Goal: Transaction & Acquisition: Purchase product/service

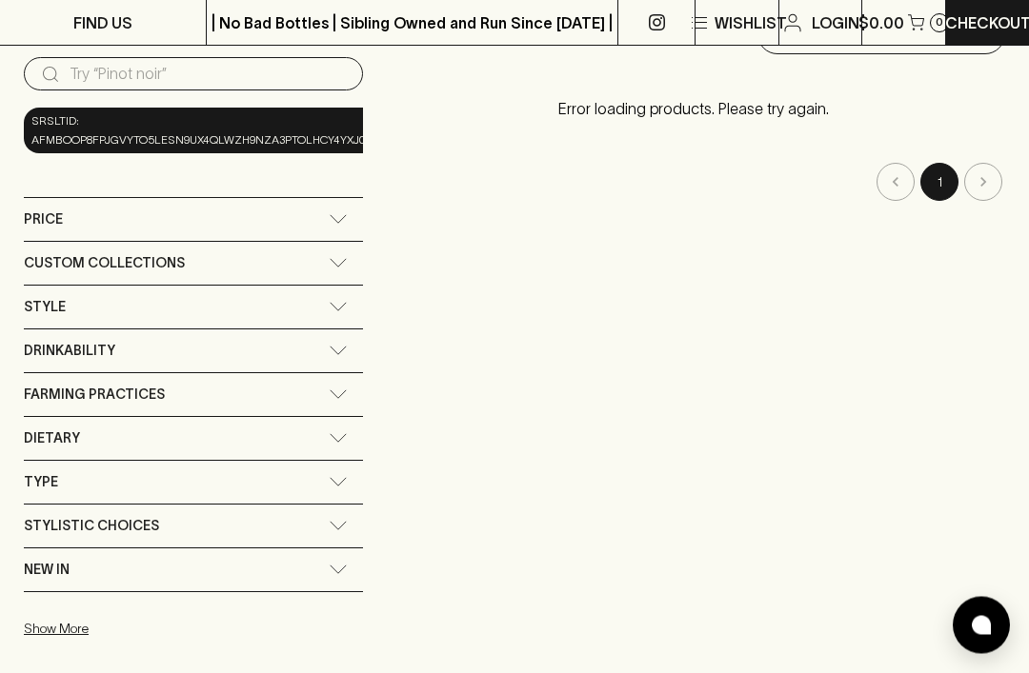
scroll to position [190, 0]
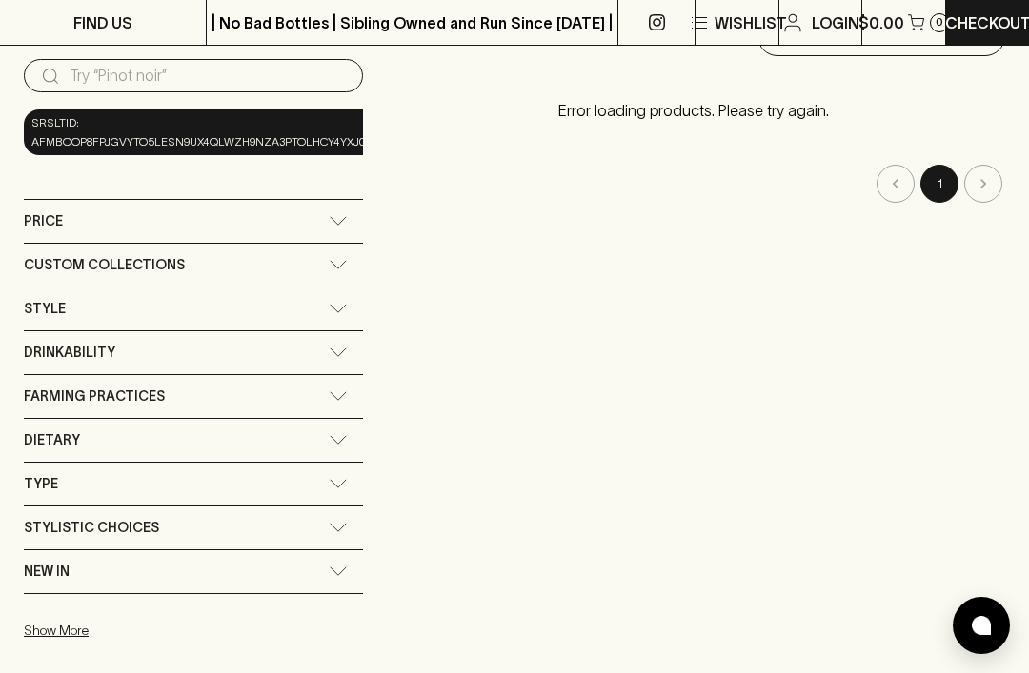
click at [33, 472] on span "Type" at bounding box center [41, 484] width 34 height 24
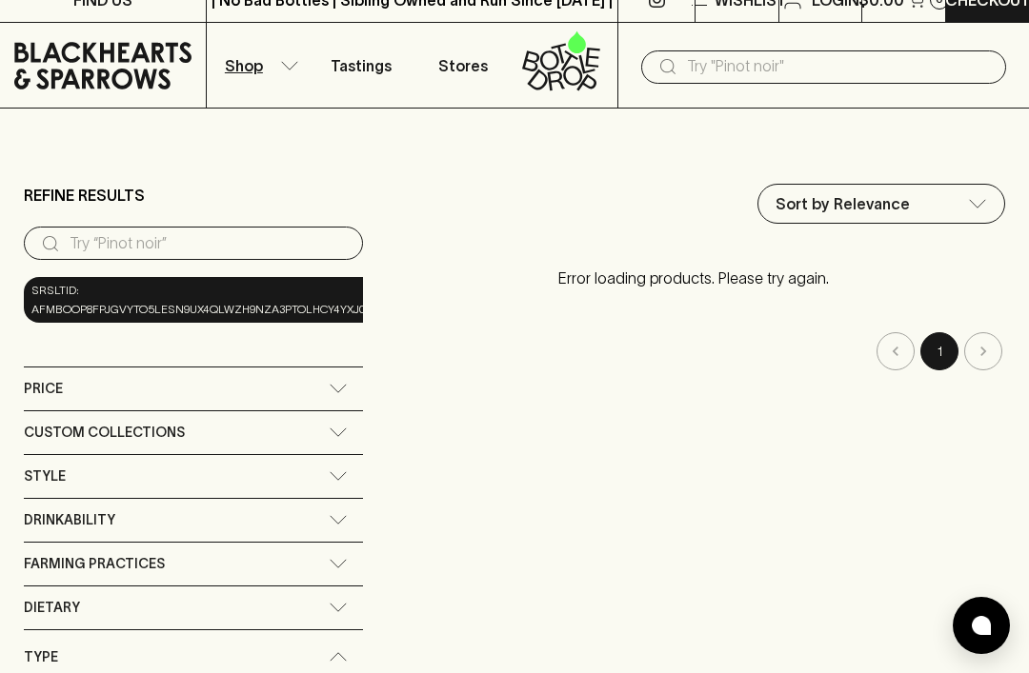
scroll to position [0, 0]
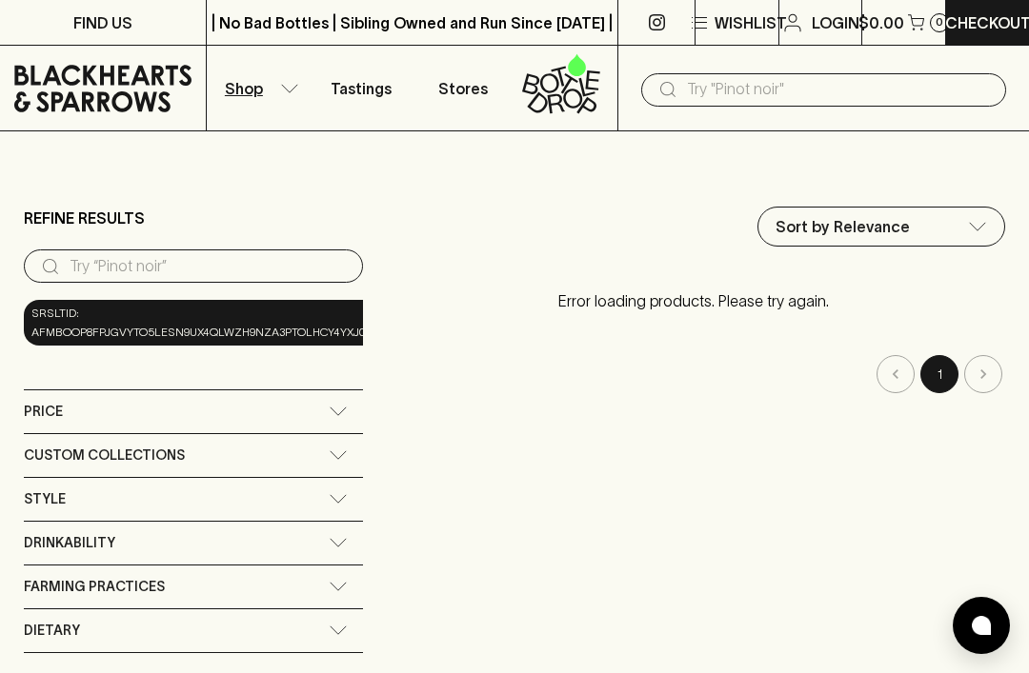
click at [285, 70] on button "Shop" at bounding box center [258, 88] width 103 height 85
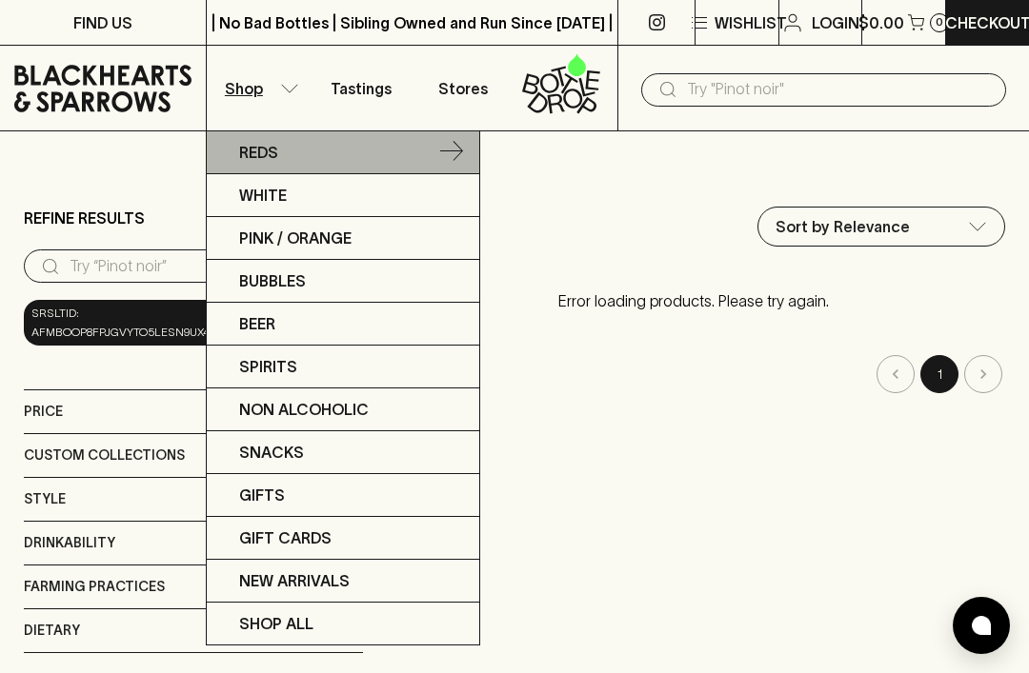
click at [251, 152] on p "Reds" at bounding box center [258, 152] width 39 height 23
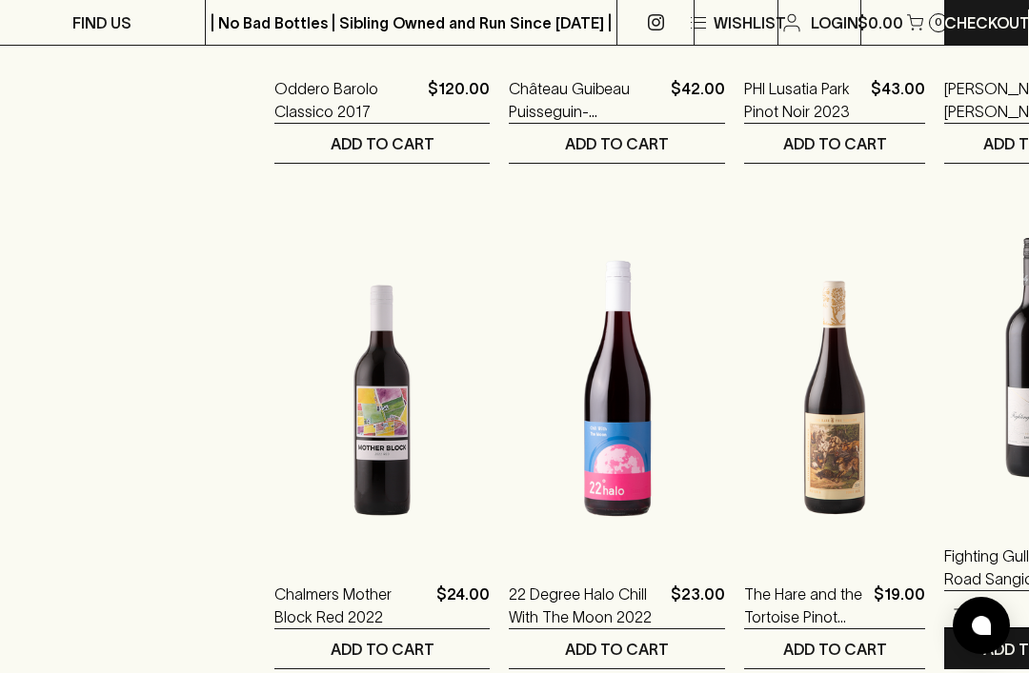
scroll to position [1173, 0]
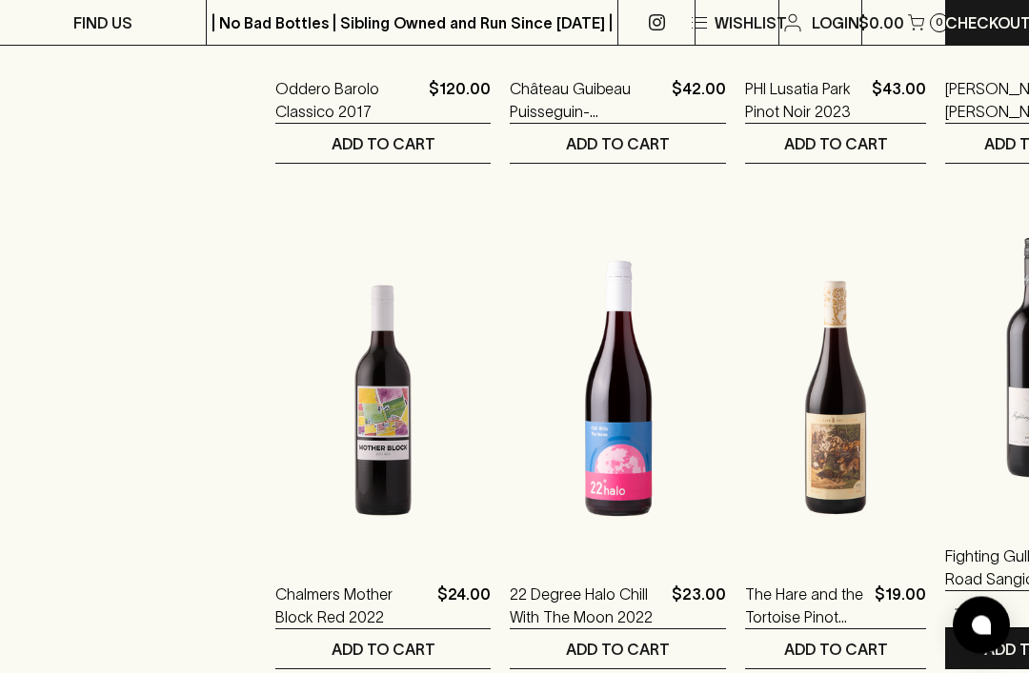
click at [945, 426] on img at bounding box center [1036, 350] width 182 height 333
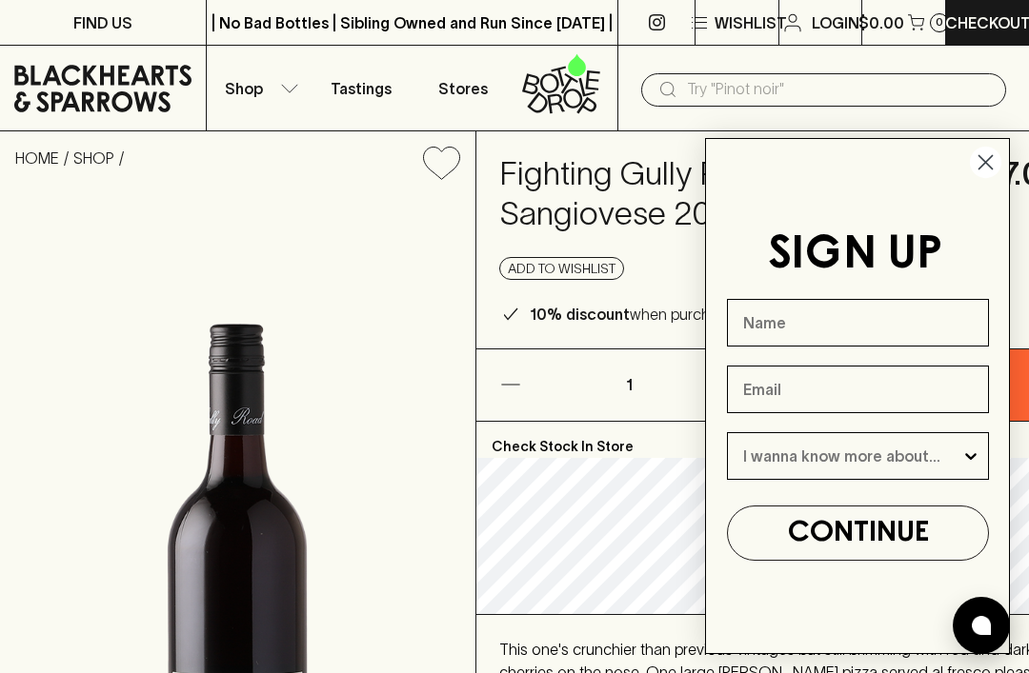
click at [975, 178] on circle "Close dialog" at bounding box center [985, 162] width 31 height 31
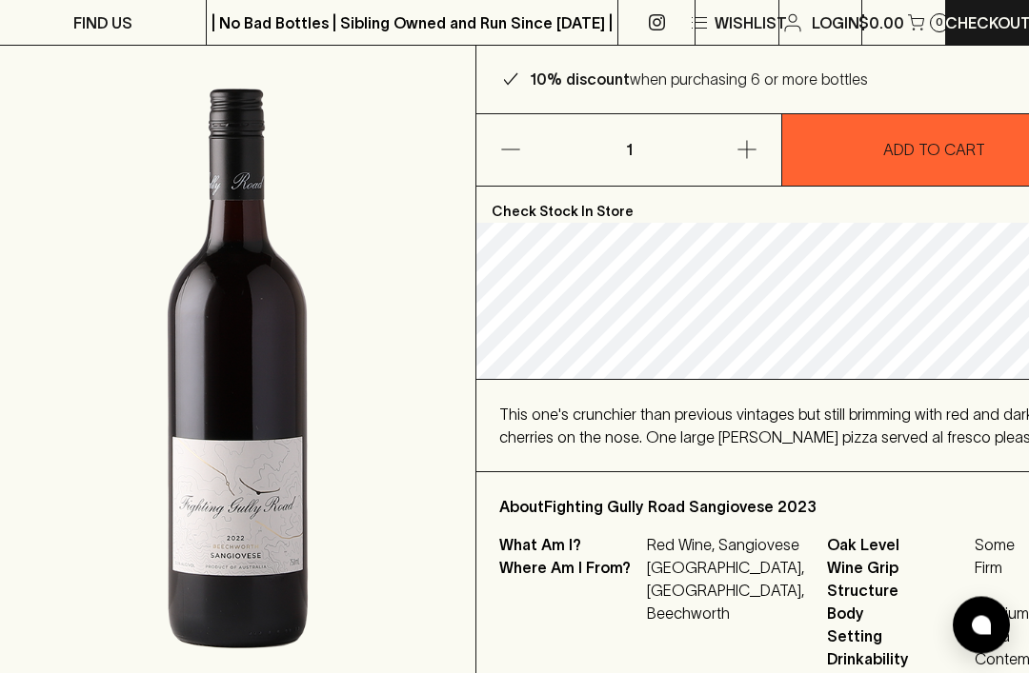
scroll to position [235, 0]
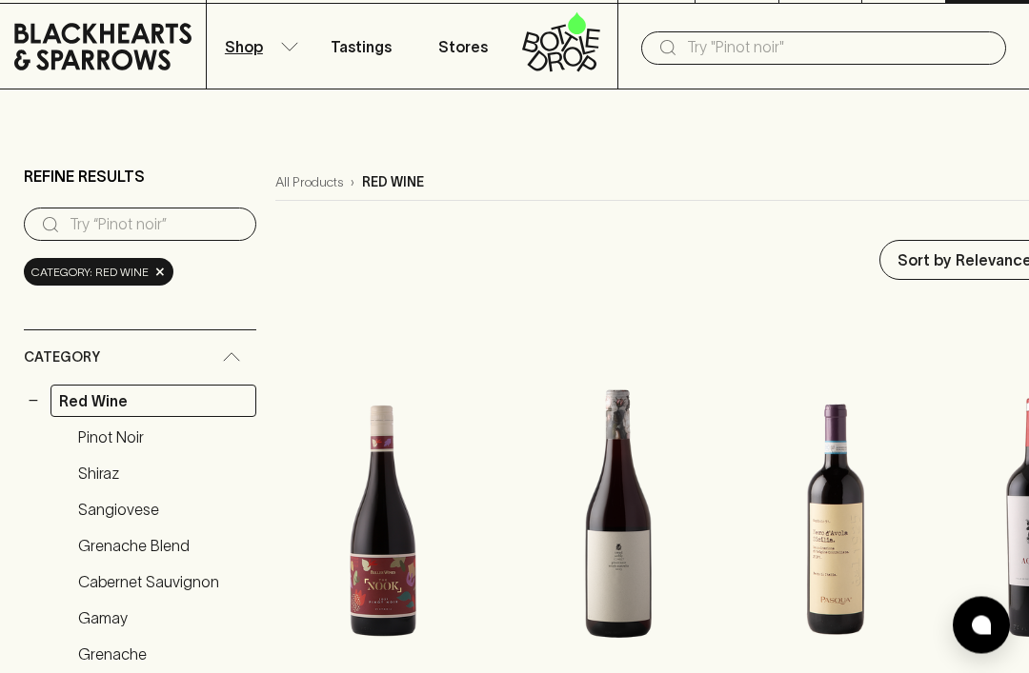
scroll to position [42, 0]
click at [89, 468] on link "Shiraz" at bounding box center [163, 473] width 187 height 32
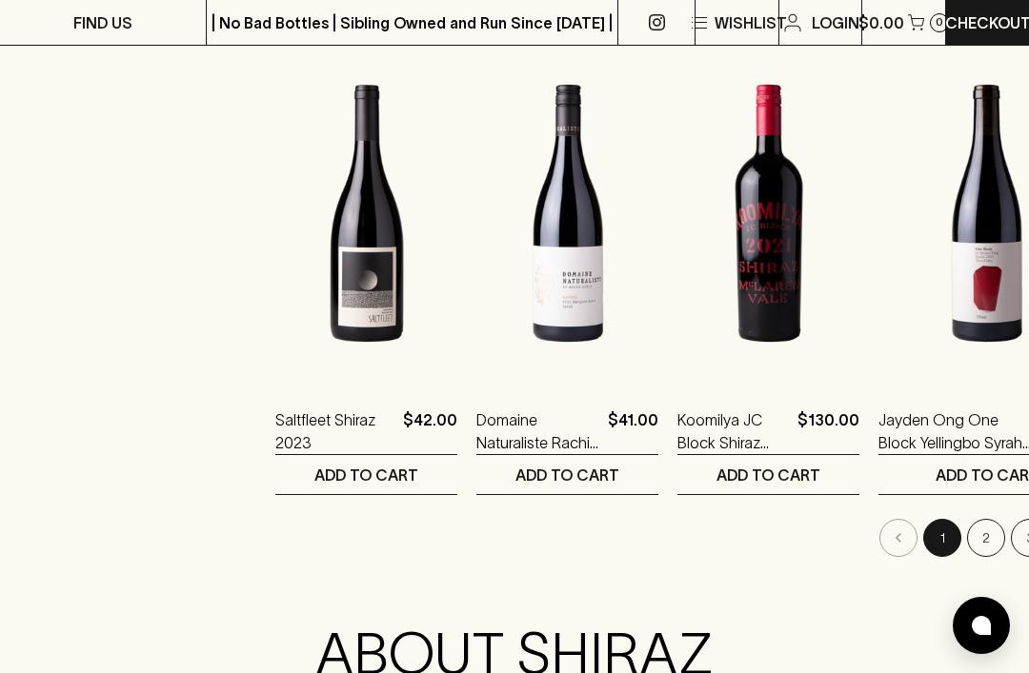
scroll to position [2361, 0]
click at [967, 537] on button "2" at bounding box center [986, 537] width 38 height 38
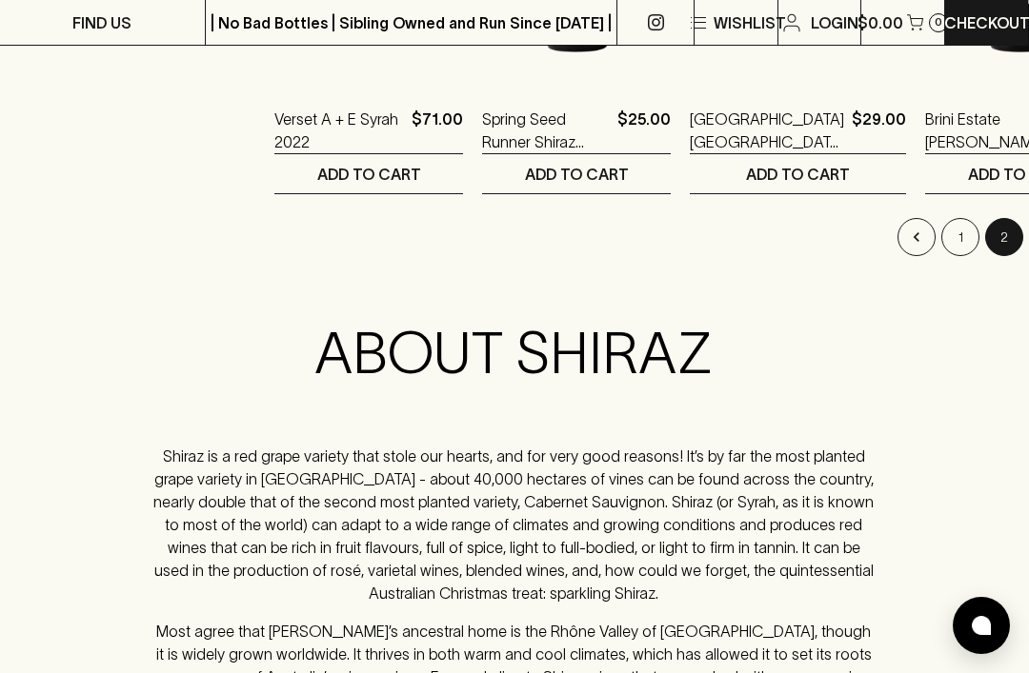
scroll to position [2665, 1]
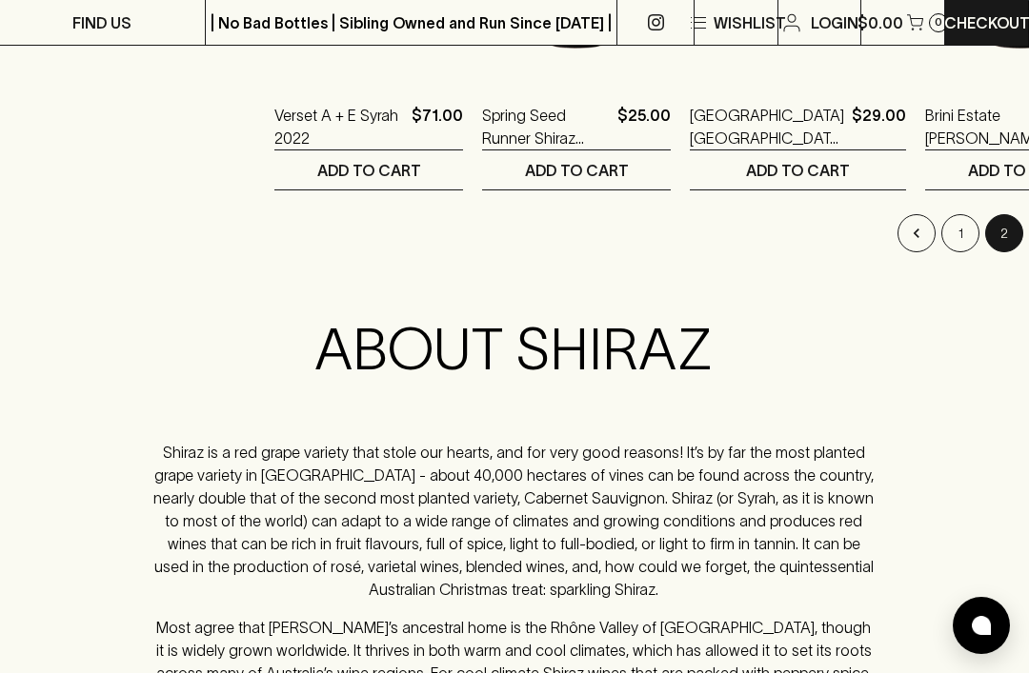
click at [1028, 229] on button "3" at bounding box center [1048, 233] width 38 height 38
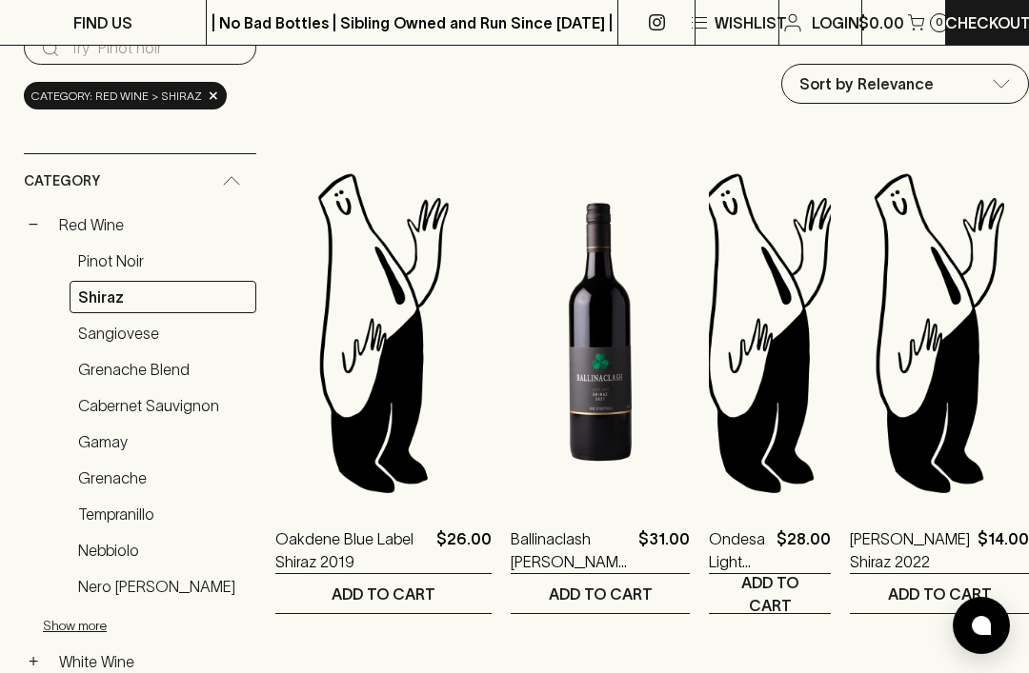
scroll to position [217, 0]
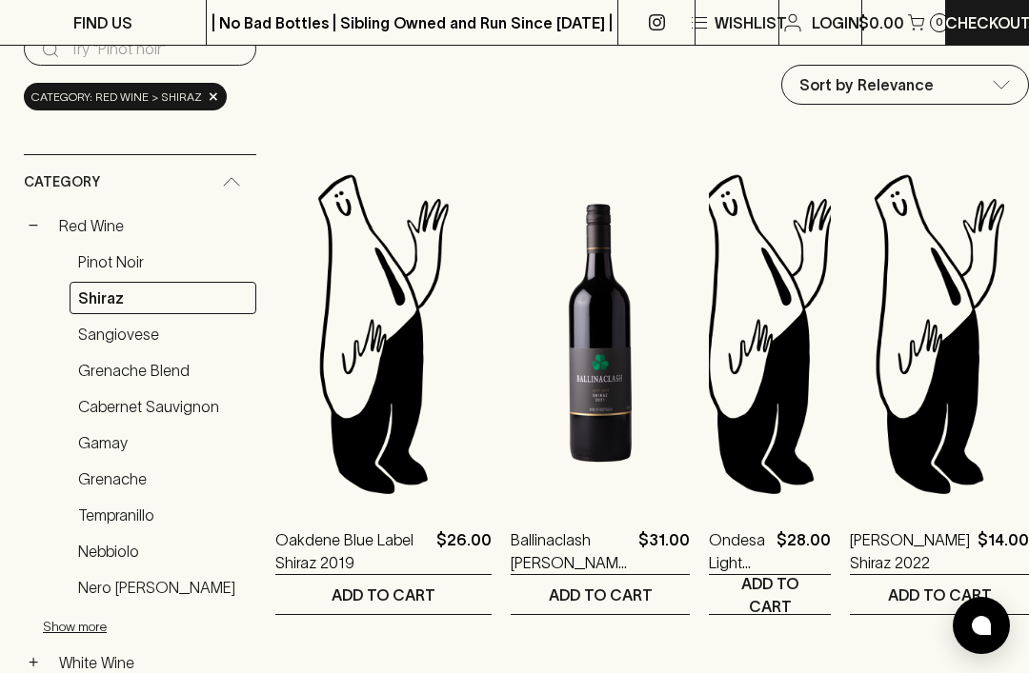
click at [98, 409] on link "Cabernet Sauvignon" at bounding box center [163, 406] width 187 height 32
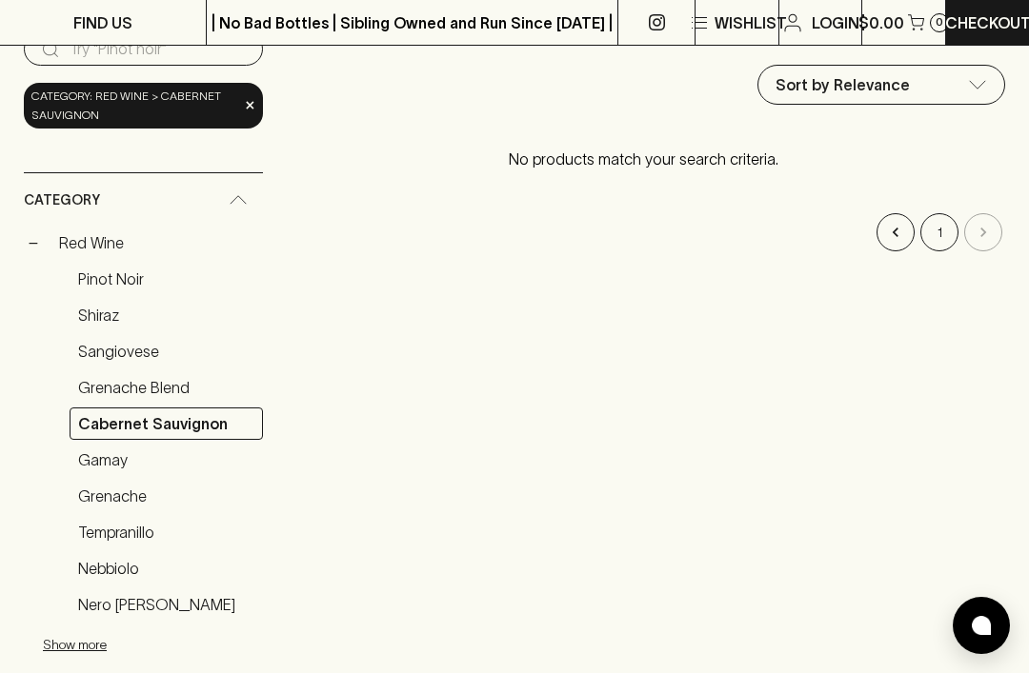
click at [90, 389] on link "Grenache Blend" at bounding box center [166, 387] width 193 height 32
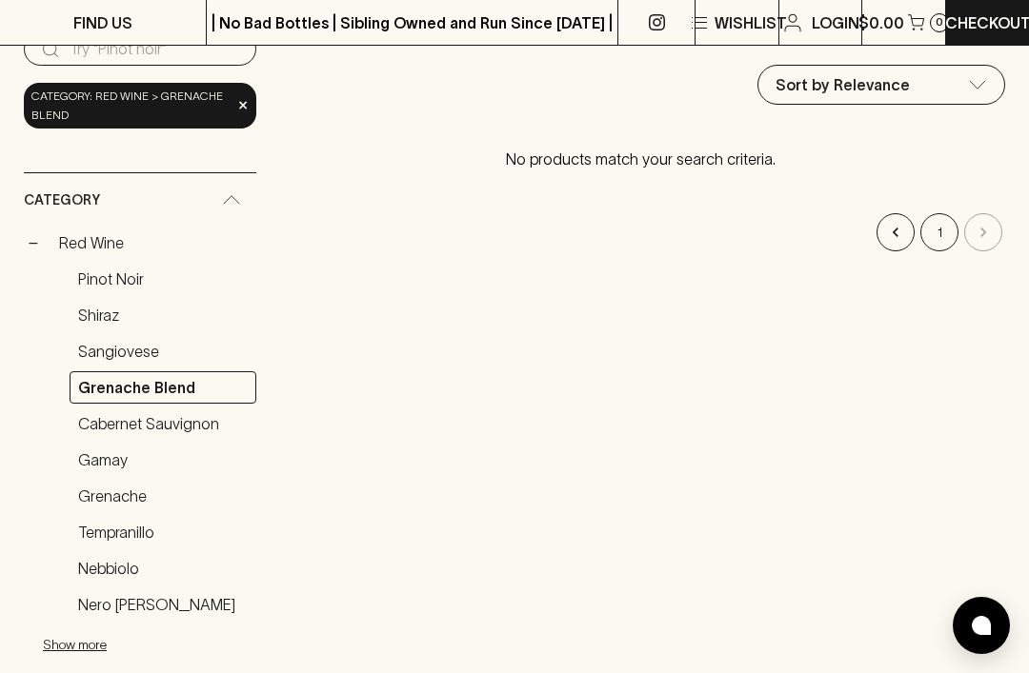
click at [91, 279] on link "Pinot Noir" at bounding box center [163, 279] width 187 height 32
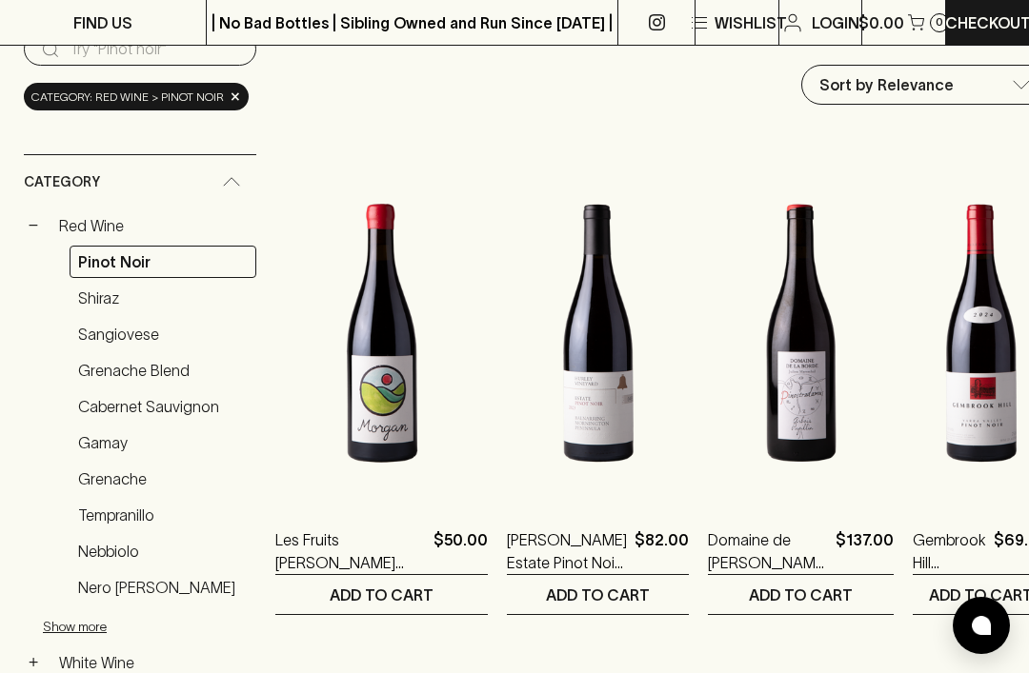
click at [88, 404] on link "Cabernet Sauvignon" at bounding box center [163, 406] width 187 height 32
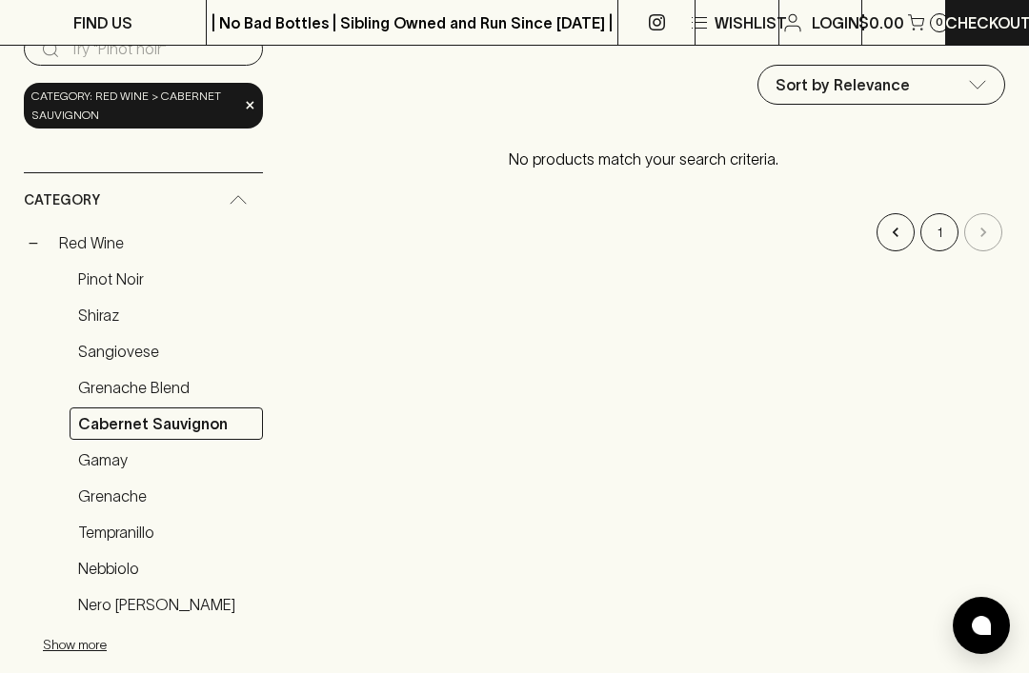
click at [88, 460] on link "Gamay" at bounding box center [166, 460] width 193 height 32
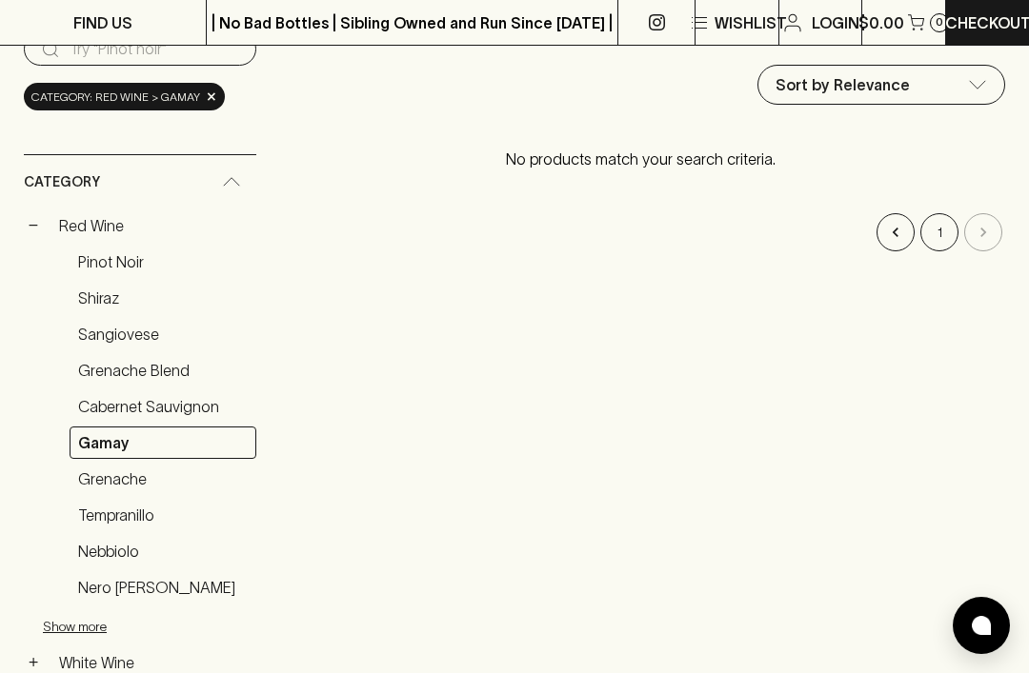
click at [70, 221] on link "Red Wine" at bounding box center [153, 226] width 206 height 32
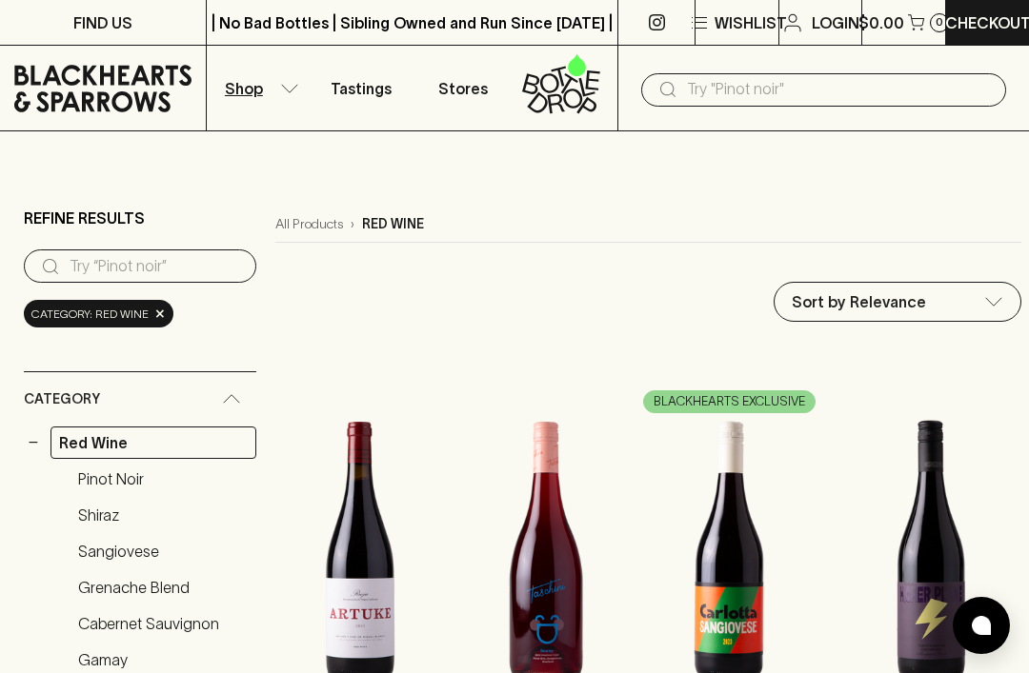
click at [270, 81] on button "Shop" at bounding box center [258, 88] width 103 height 85
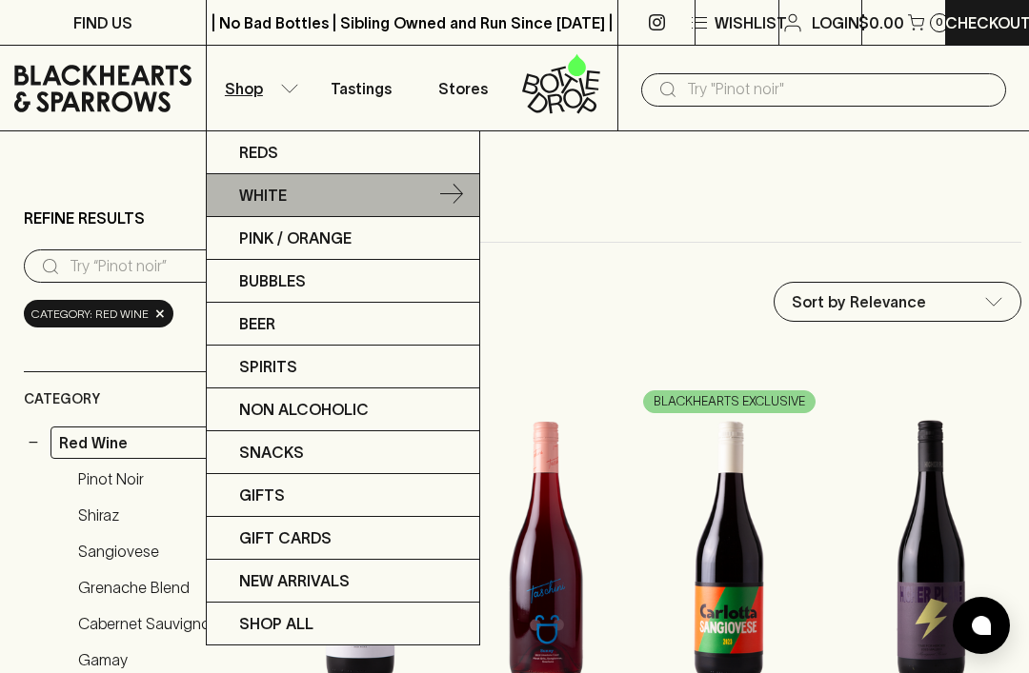
click at [264, 196] on p "White" at bounding box center [263, 195] width 48 height 23
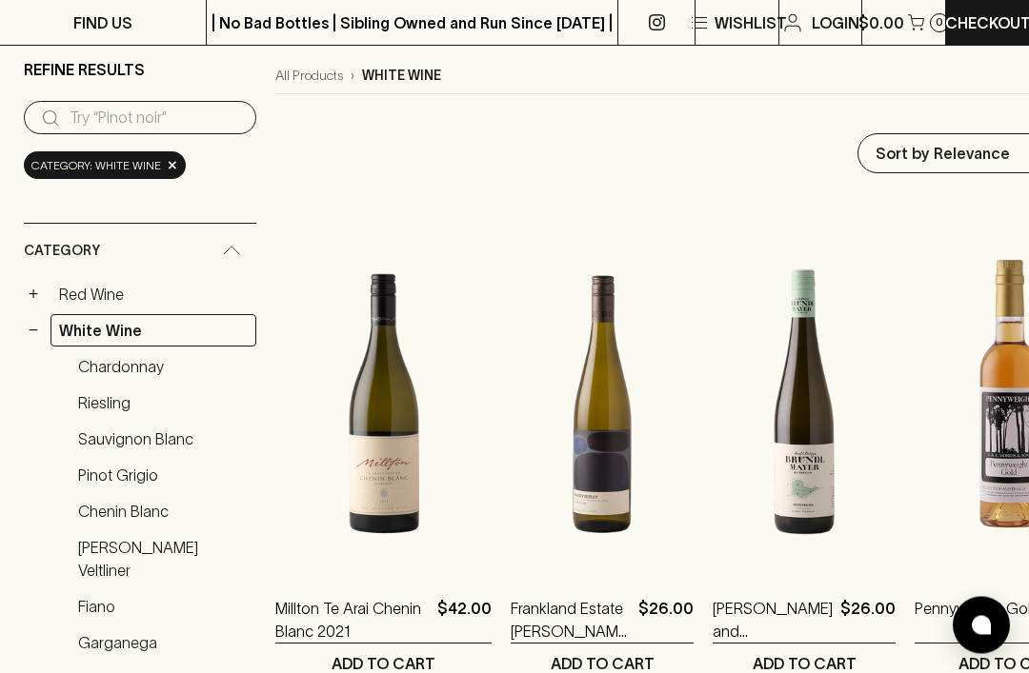
scroll to position [154, 0]
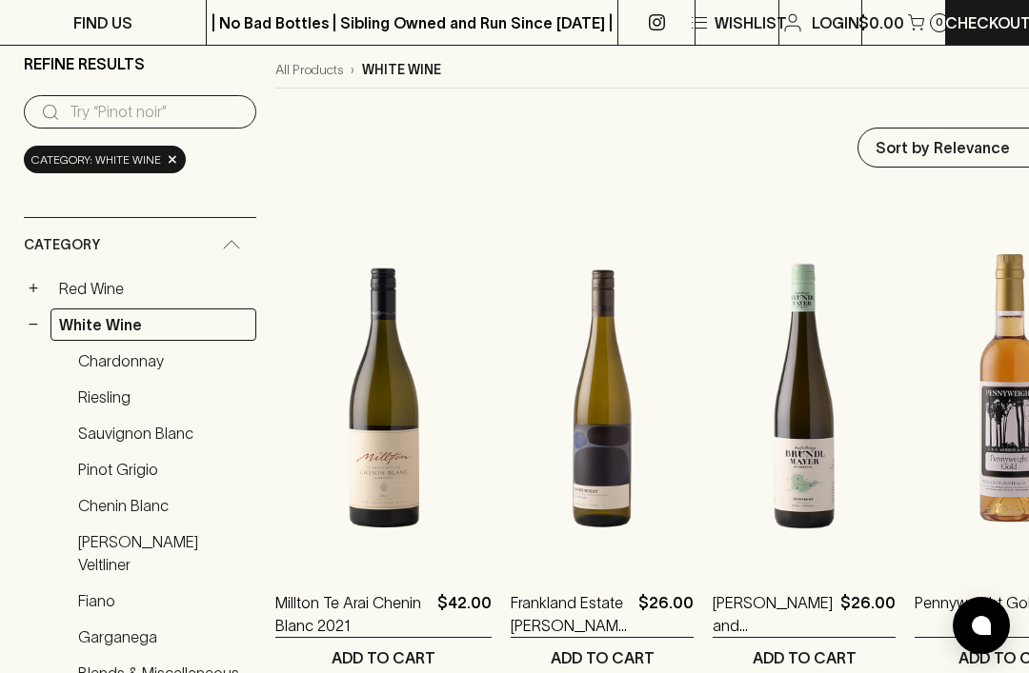
click at [86, 364] on link "Chardonnay" at bounding box center [163, 361] width 187 height 32
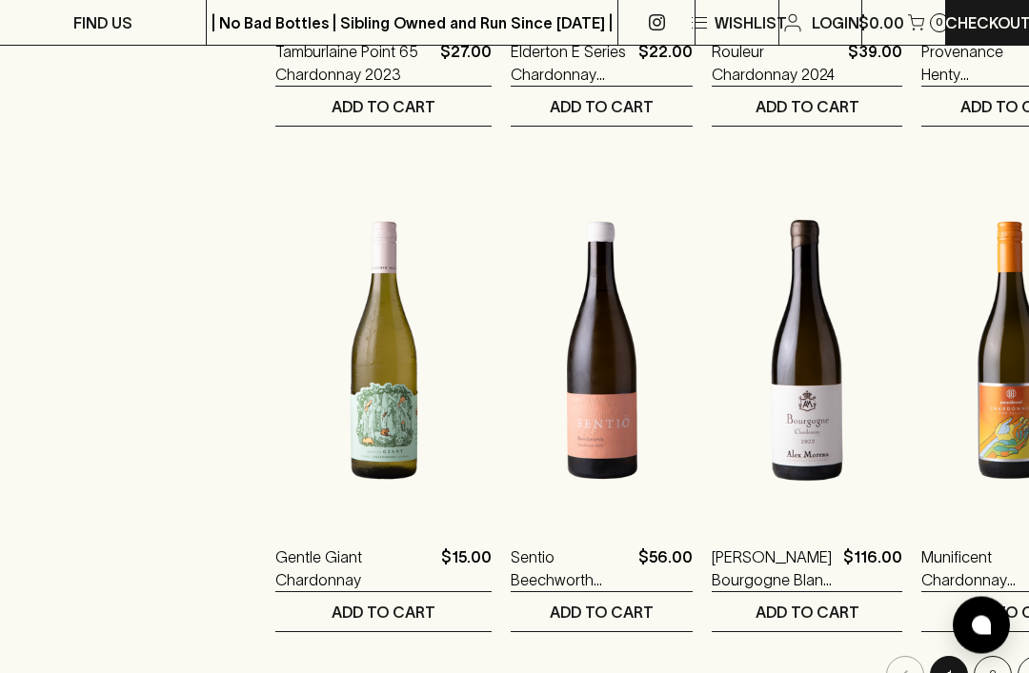
scroll to position [2223, 0]
click at [973, 668] on button "2" at bounding box center [992, 675] width 38 height 38
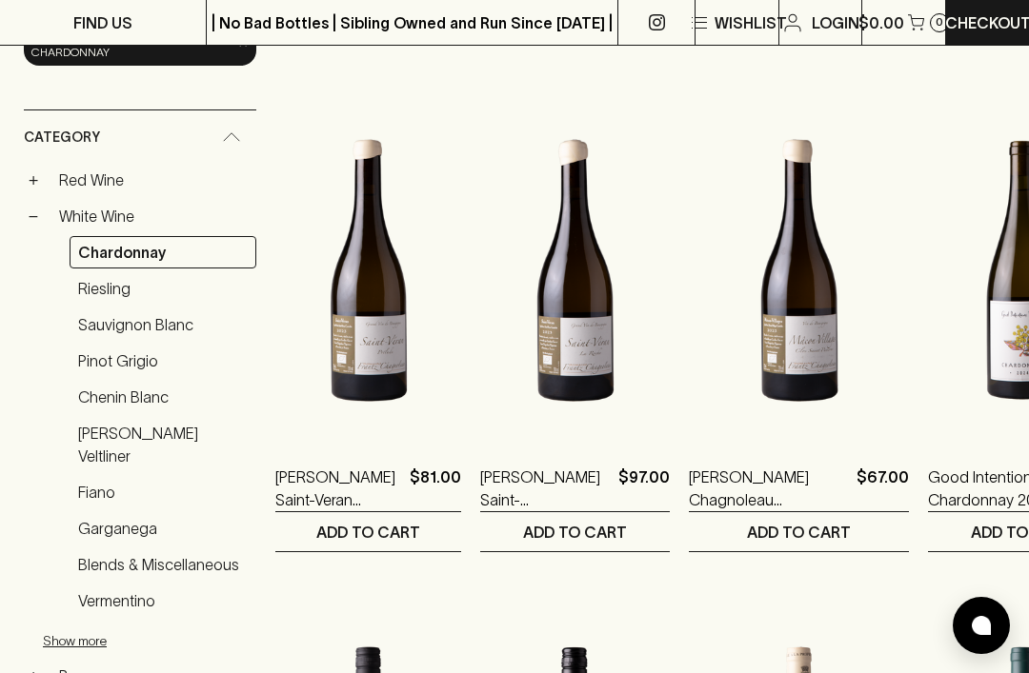
scroll to position [279, 0]
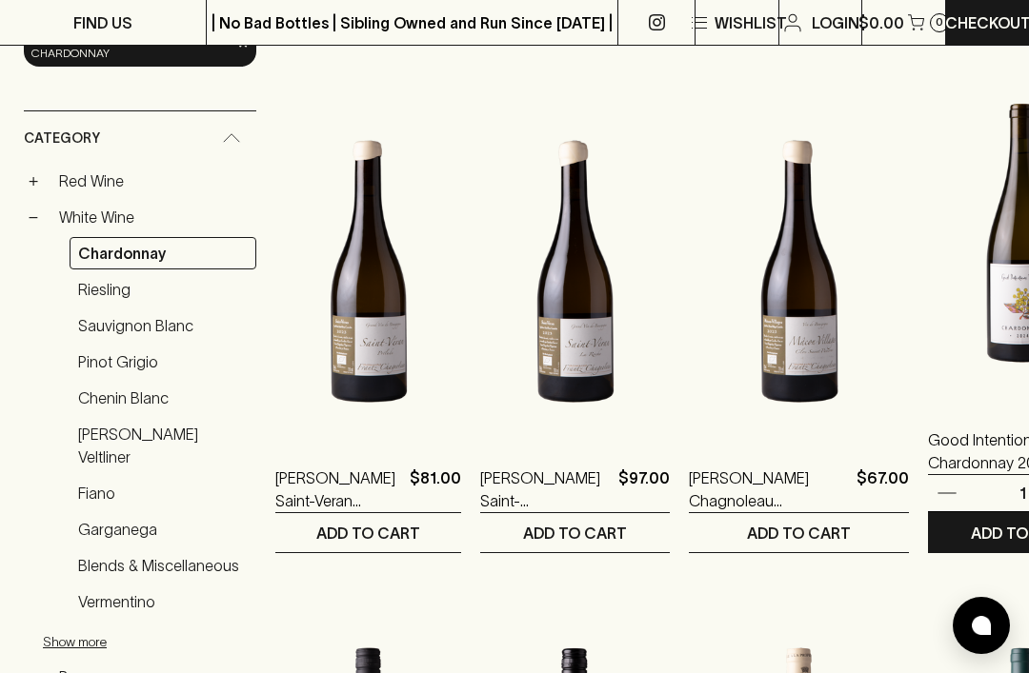
click at [928, 344] on img at bounding box center [1023, 233] width 190 height 333
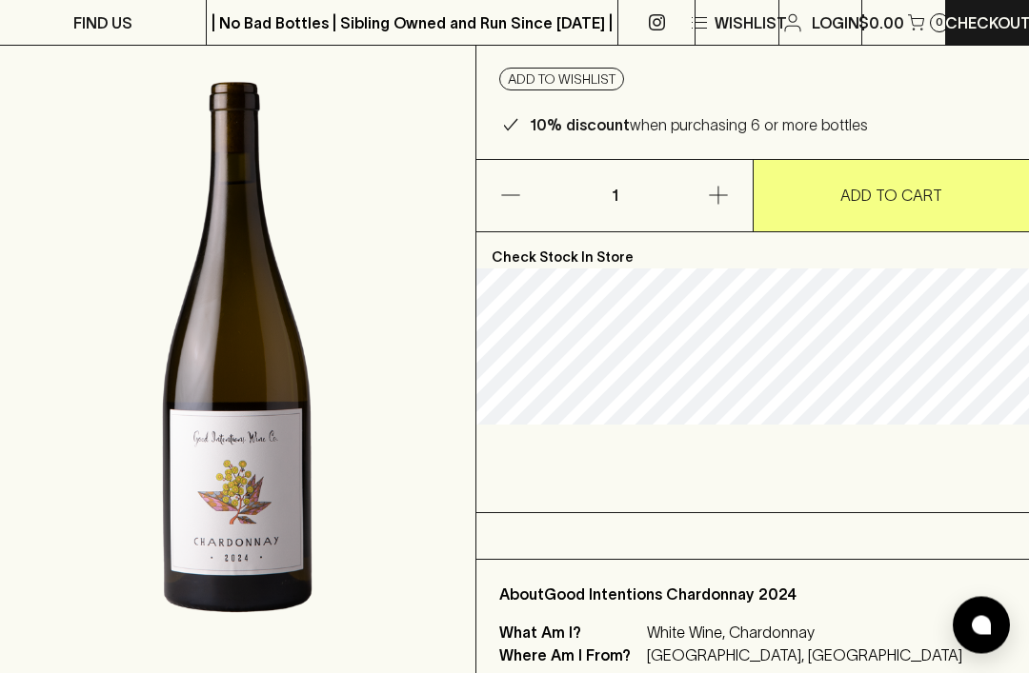
scroll to position [181, 0]
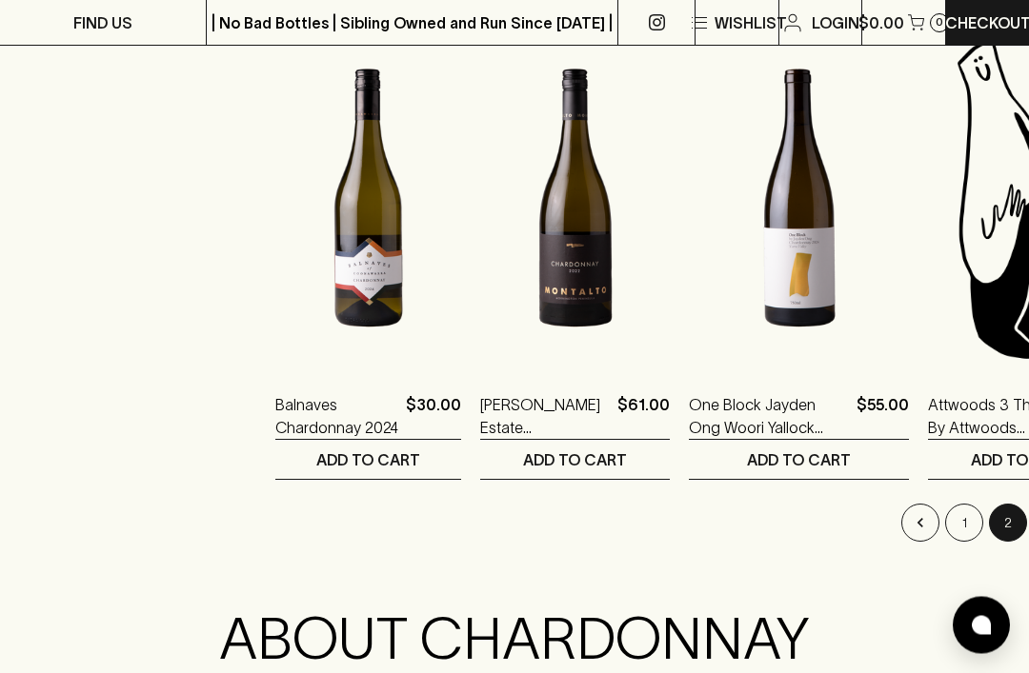
scroll to position [2375, 0]
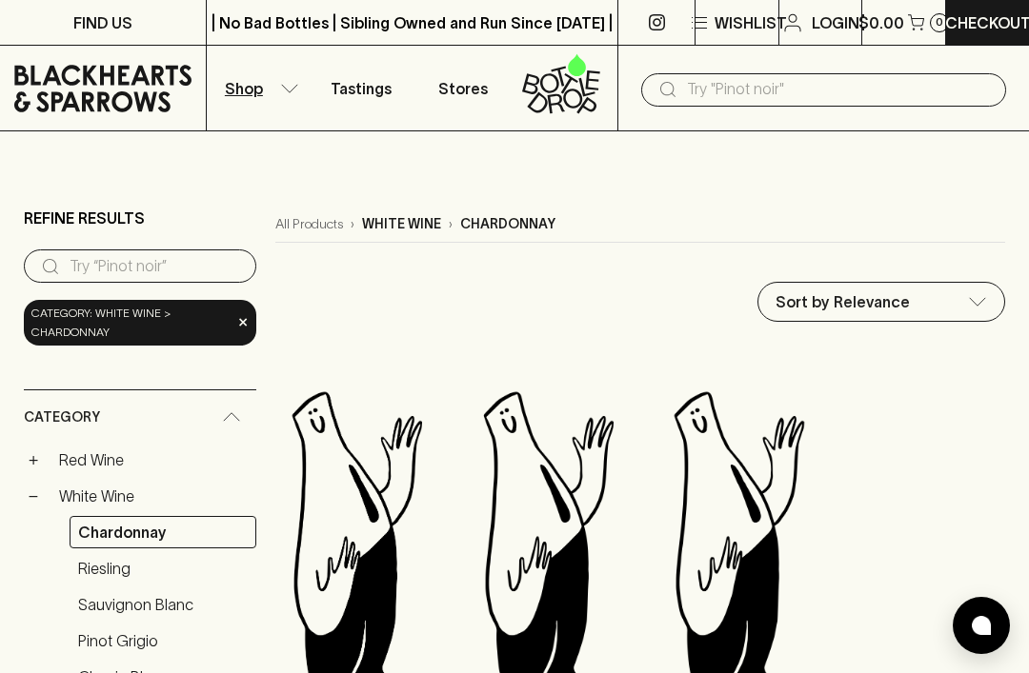
click at [270, 81] on button "Shop" at bounding box center [258, 88] width 103 height 85
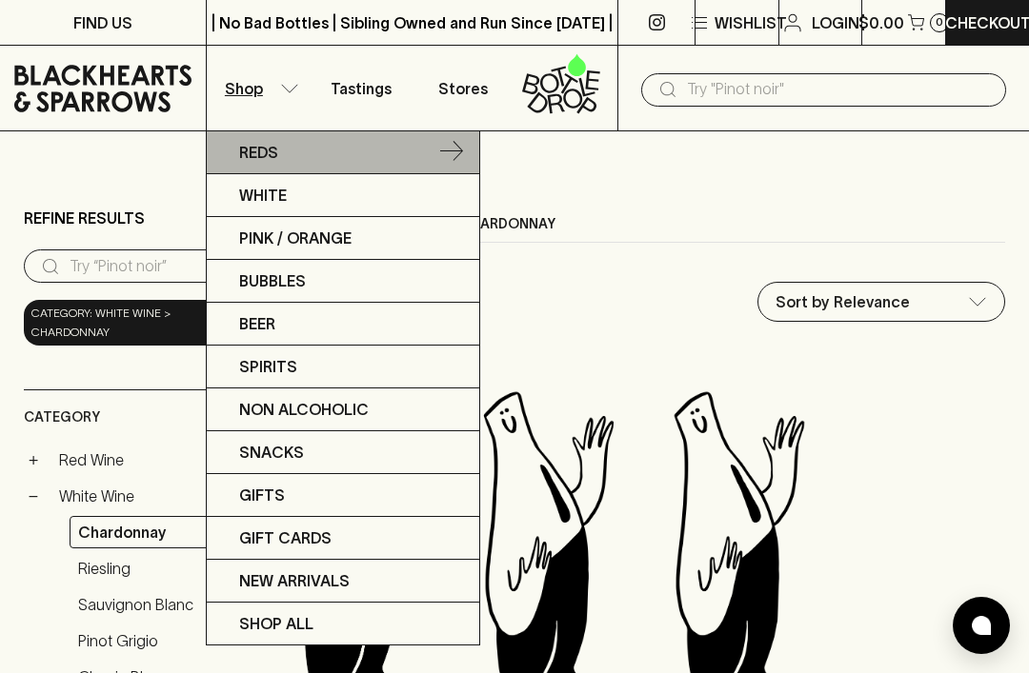
click at [246, 148] on p "Reds" at bounding box center [258, 152] width 39 height 23
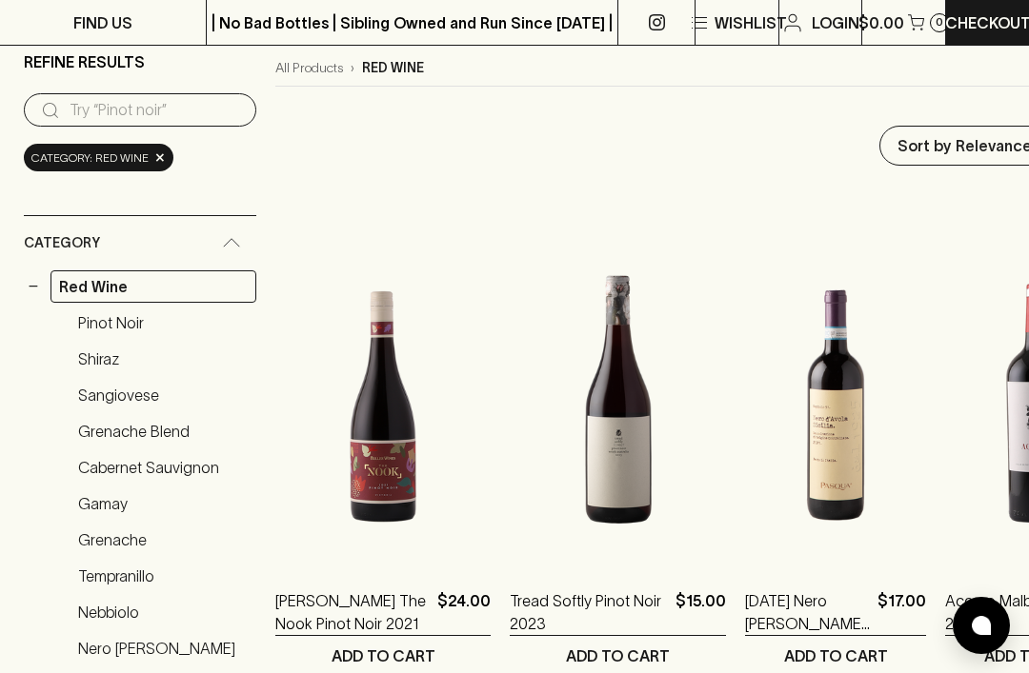
scroll to position [159, 0]
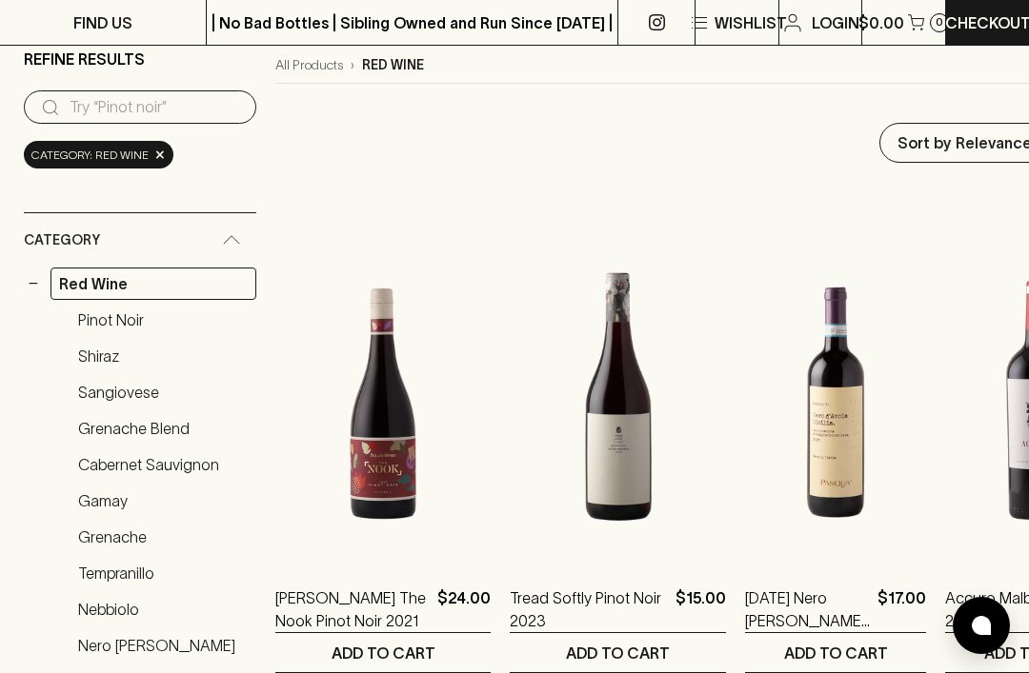
click at [100, 467] on link "Cabernet Sauvignon" at bounding box center [163, 465] width 187 height 32
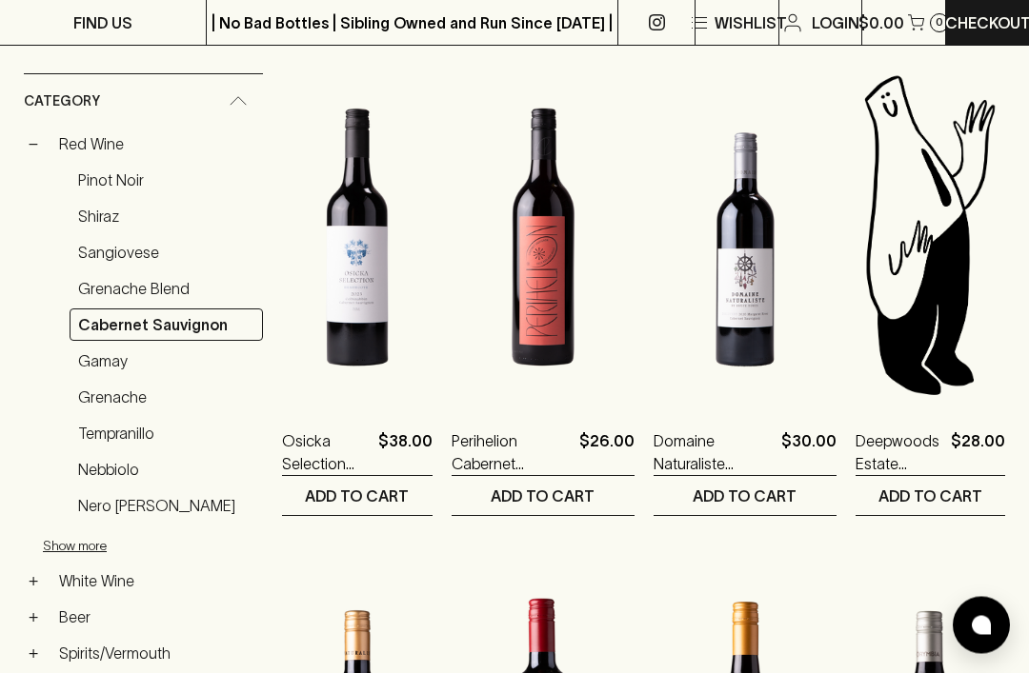
scroll to position [316, 0]
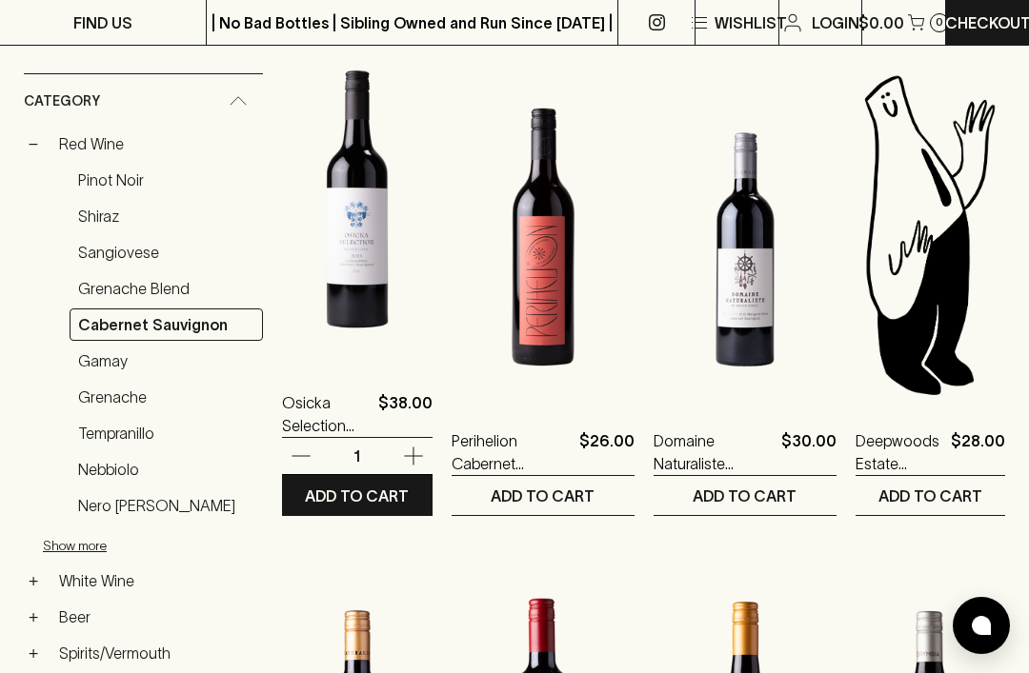
click at [344, 297] on img at bounding box center [357, 196] width 150 height 333
